Goal: Task Accomplishment & Management: Complete application form

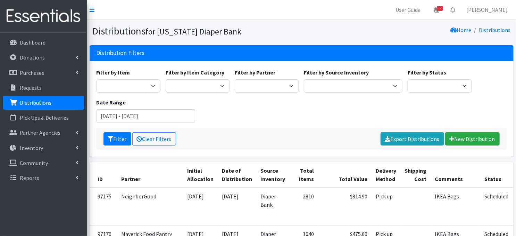
click at [48, 104] on p "Distributions" at bounding box center [36, 102] width 32 height 7
click at [467, 139] on link "New Distribution" at bounding box center [472, 138] width 55 height 13
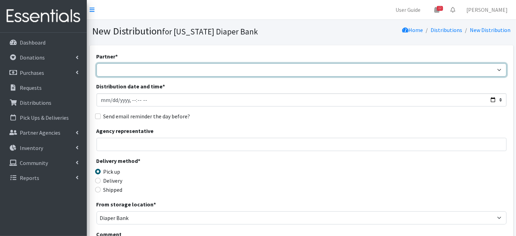
click at [149, 68] on select "Abide A Mother's Love [PERSON_NAME] Area Refugee Taskforce Big Brothers Big Sis…" at bounding box center [302, 69] width 410 height 13
select select "1748"
click at [97, 63] on select "Abide A Mother's Love BART - Benson Area Refugee Taskforce Big Brothers Big Sis…" at bounding box center [302, 69] width 410 height 13
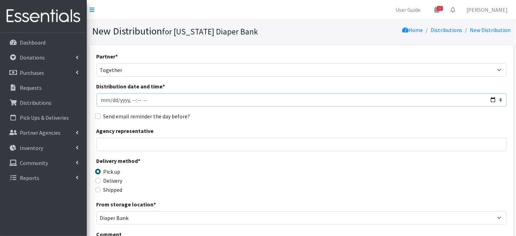
click at [103, 97] on input "Distribution date and time *" at bounding box center [302, 99] width 410 height 13
type input "2025-10-25T23:59"
click at [131, 97] on input "Distribution date and time *" at bounding box center [302, 99] width 410 height 13
type input "2025-10-01T11:30"
click at [194, 156] on div "Partner * Abide A Mother's Love BART - Benson Area Refugee Taskforce Big Brothe…" at bounding box center [302, 210] width 410 height 317
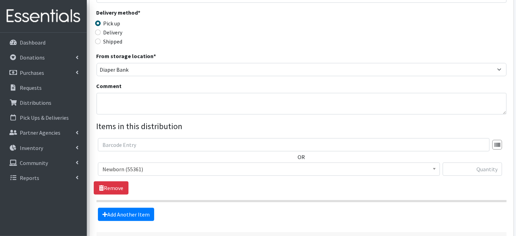
scroll to position [176, 0]
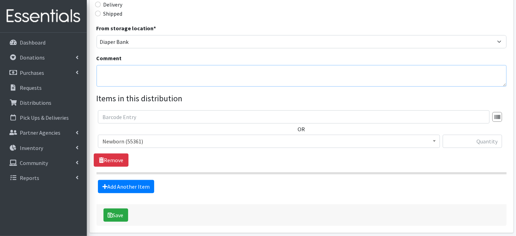
click at [112, 76] on textarea "Comment" at bounding box center [302, 76] width 410 height 22
paste textarea "Palletize orders separately"
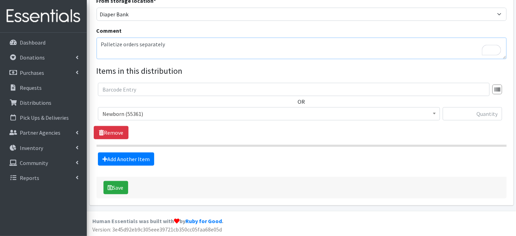
type textarea "Palletize orders separately"
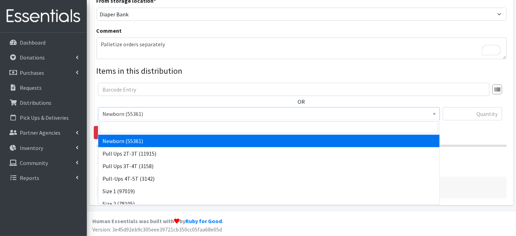
click at [435, 114] on b at bounding box center [434, 114] width 3 height 2
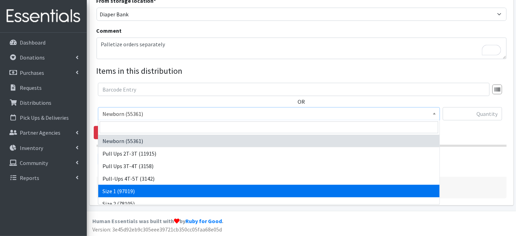
select select "3682"
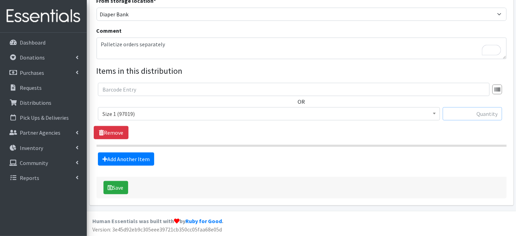
click at [459, 113] on input "text" at bounding box center [472, 113] width 59 height 13
type input "1600"
click at [144, 161] on link "Add Another Item" at bounding box center [126, 158] width 56 height 13
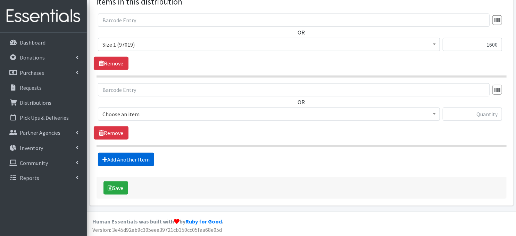
scroll to position [272, 0]
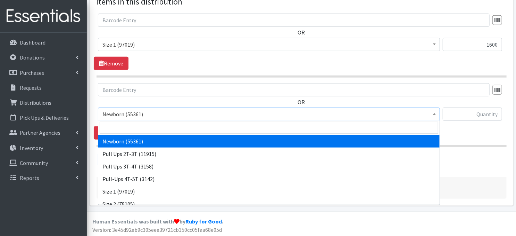
click at [437, 115] on span at bounding box center [434, 113] width 7 height 11
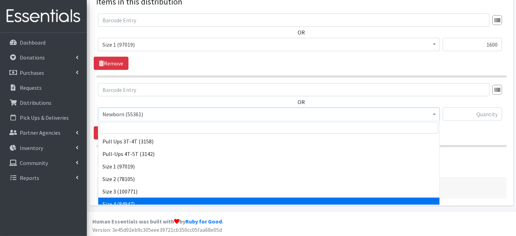
scroll to position [28, 0]
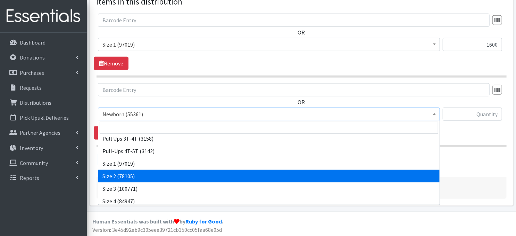
select select "3683"
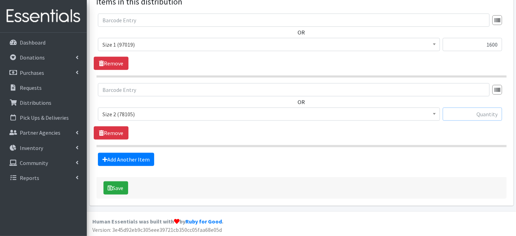
click at [463, 115] on input "text" at bounding box center [472, 113] width 59 height 13
type input "3200"
click at [142, 160] on link "Add Another Item" at bounding box center [126, 159] width 56 height 13
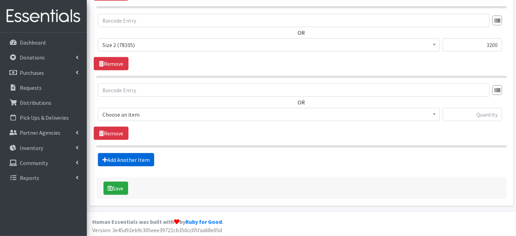
scroll to position [342, 0]
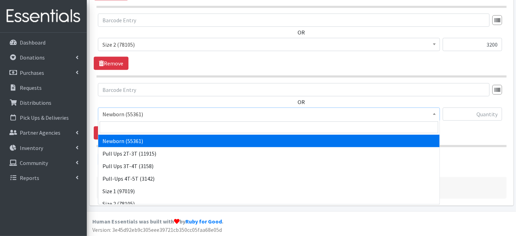
click at [435, 114] on b at bounding box center [434, 114] width 3 height 2
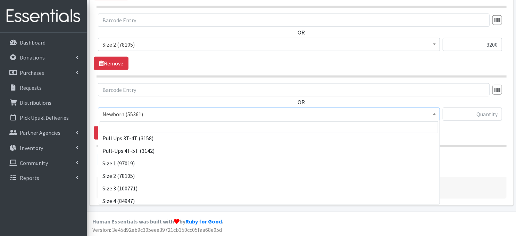
scroll to position [51, 0]
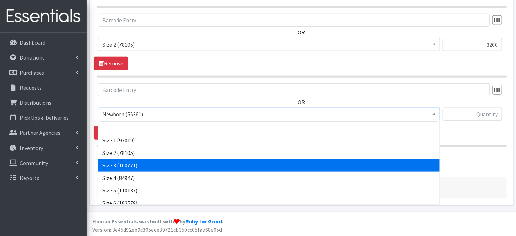
select select "3684"
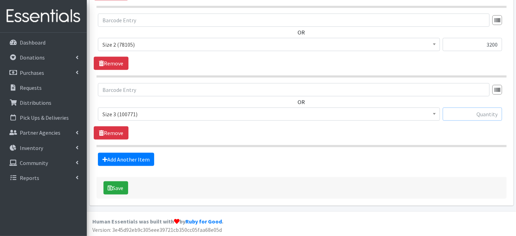
click at [460, 113] on input "text" at bounding box center [472, 113] width 59 height 13
type input "2400"
click at [138, 159] on link "Add Another Item" at bounding box center [126, 159] width 56 height 13
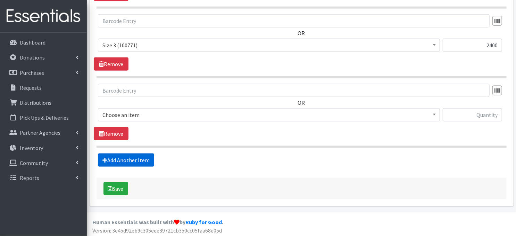
scroll to position [411, 0]
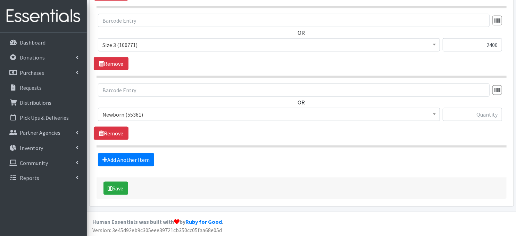
click at [434, 112] on span at bounding box center [434, 113] width 7 height 11
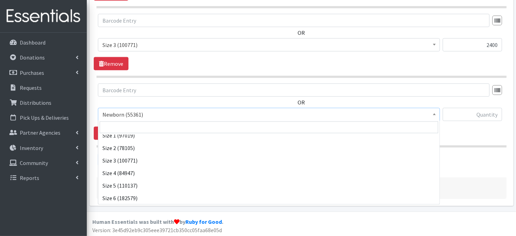
scroll to position [69, 0]
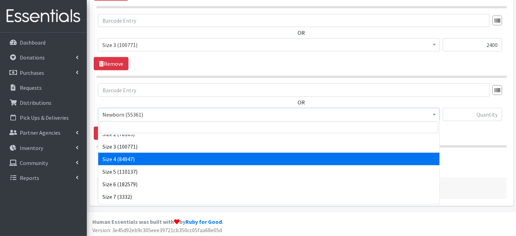
select select "3685"
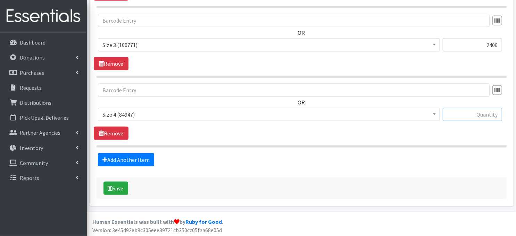
click at [461, 116] on input "text" at bounding box center [472, 114] width 59 height 13
type input "1200"
click at [140, 158] on link "Add Another Item" at bounding box center [126, 159] width 56 height 13
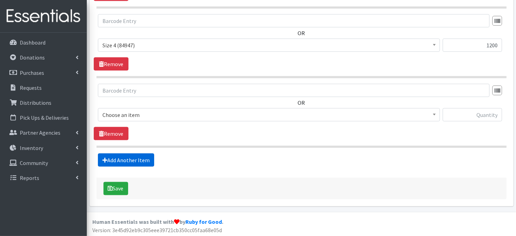
scroll to position [481, 0]
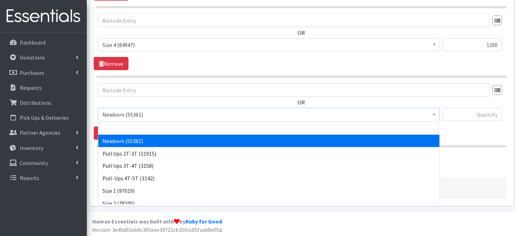
click at [436, 113] on span at bounding box center [434, 113] width 7 height 11
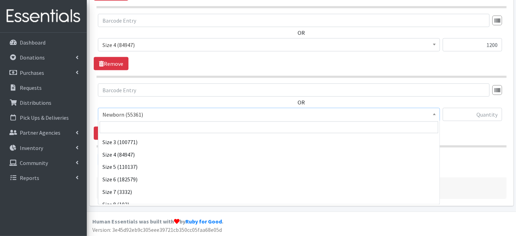
scroll to position [81, 0]
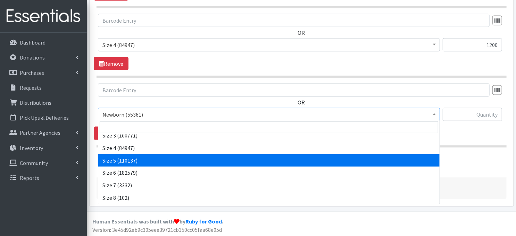
select select "3686"
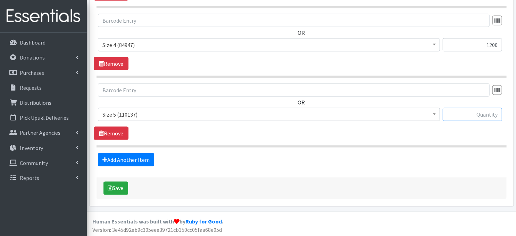
click at [466, 115] on input "text" at bounding box center [472, 114] width 59 height 13
type input "4200"
click at [142, 161] on link "Add Another Item" at bounding box center [126, 159] width 56 height 13
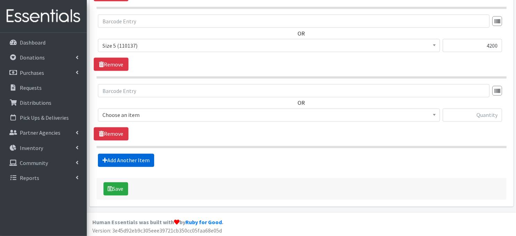
scroll to position [550, 0]
click at [437, 115] on span at bounding box center [434, 113] width 7 height 11
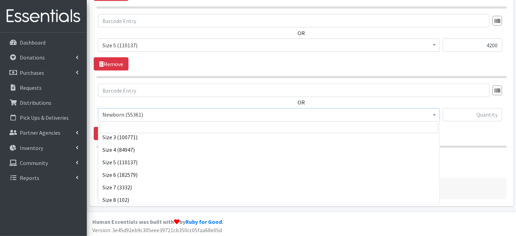
scroll to position [81, 0]
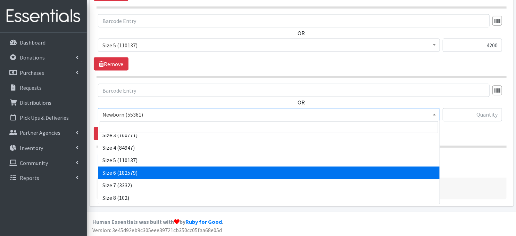
select select "3687"
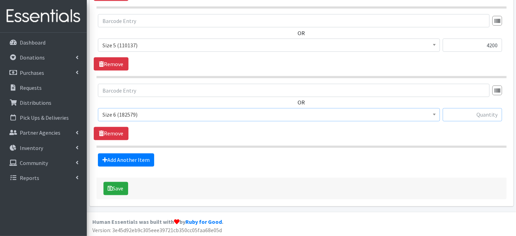
click at [457, 115] on input "text" at bounding box center [472, 114] width 59 height 13
type input "4200"
click at [126, 159] on link "Add Another Item" at bounding box center [126, 159] width 56 height 13
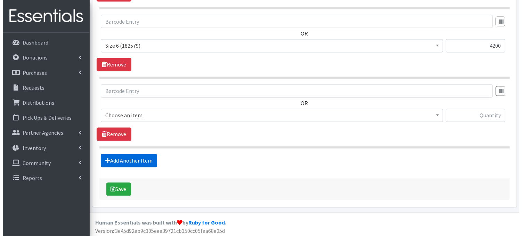
scroll to position [619, 0]
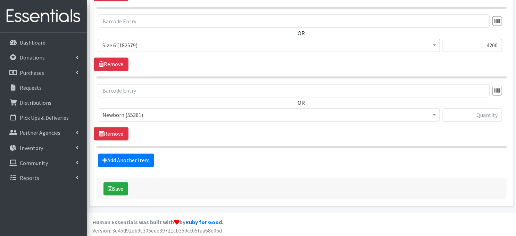
click at [434, 114] on b at bounding box center [434, 115] width 3 height 2
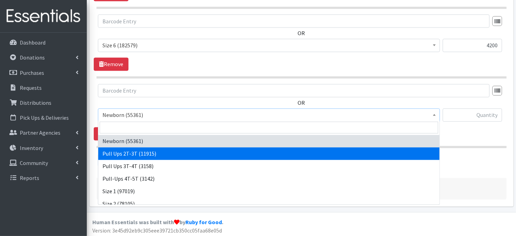
select select "3696"
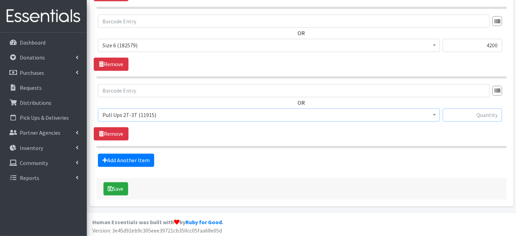
click at [468, 111] on input "text" at bounding box center [472, 114] width 59 height 13
type input "300"
click at [124, 188] on button "Save" at bounding box center [116, 188] width 25 height 13
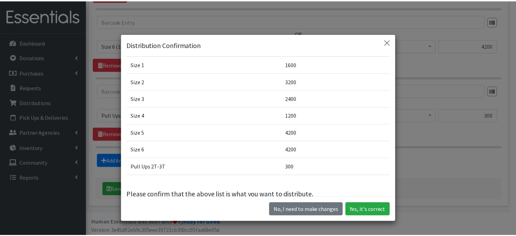
scroll to position [51, 0]
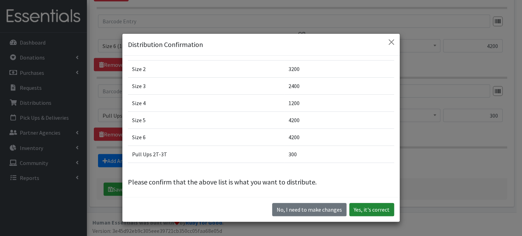
click at [366, 211] on button "Yes, it's correct" at bounding box center [371, 209] width 45 height 13
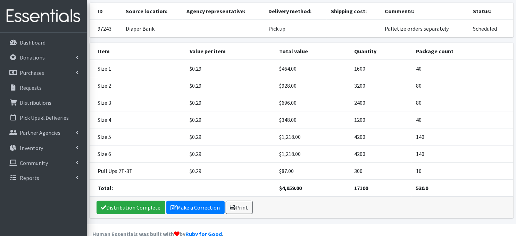
scroll to position [67, 0]
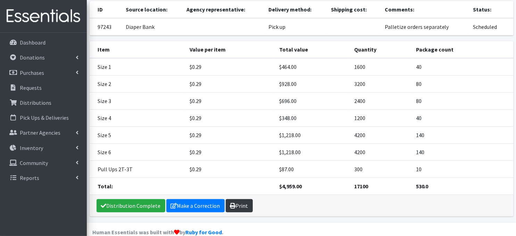
click at [230, 204] on icon at bounding box center [233, 206] width 6 height 6
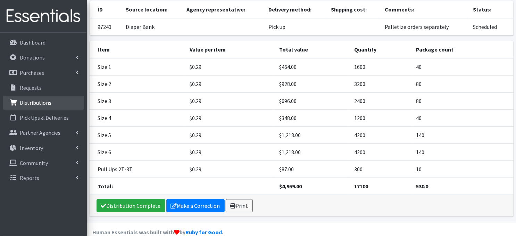
click at [35, 104] on p "Distributions" at bounding box center [36, 102] width 32 height 7
